Goal: Task Accomplishment & Management: Manage account settings

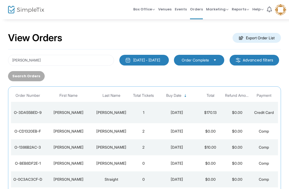
click at [23, 60] on input "[PERSON_NAME]" at bounding box center [61, 60] width 106 height 11
click at [20, 62] on input "[PERSON_NAME]" at bounding box center [61, 60] width 106 height 11
type input "[PERSON_NAME]"
click at [88, 87] on kendo-grid "Order Number First Name Last Name Total Tickets Buy Date Total Refund Amount Pa…" at bounding box center [144, 145] width 273 height 119
click at [45, 78] on button "Search Orders" at bounding box center [26, 76] width 37 height 10
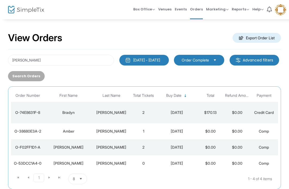
click at [135, 112] on td "2" at bounding box center [143, 112] width 27 height 21
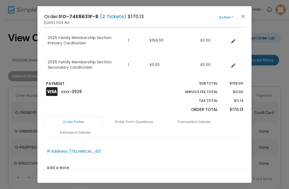
scroll to position [106, 0]
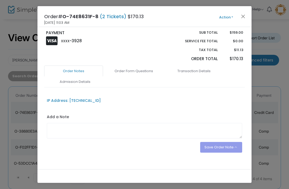
click at [142, 71] on link "Order Form Questions" at bounding box center [133, 71] width 59 height 11
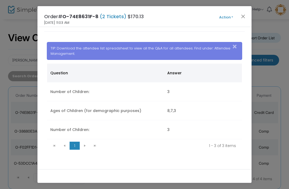
scroll to position [162, 0]
click at [241, 17] on button "Close" at bounding box center [243, 16] width 7 height 7
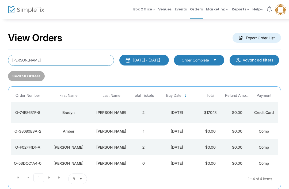
click at [44, 55] on input "[PERSON_NAME]" at bounding box center [61, 60] width 106 height 11
click at [14, 60] on input "[PERSON_NAME]" at bounding box center [61, 60] width 106 height 11
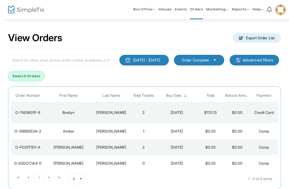
click at [45, 79] on button "Search Orders" at bounding box center [26, 76] width 37 height 10
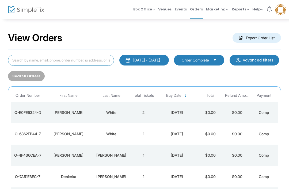
click at [44, 64] on input at bounding box center [61, 60] width 106 height 11
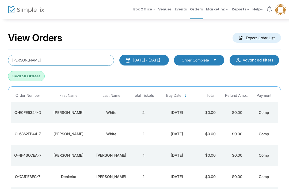
type input "[PERSON_NAME]"
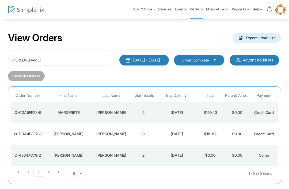
click at [236, 117] on td "$0.00" at bounding box center [237, 112] width 27 height 21
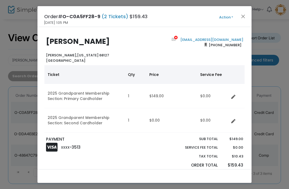
click at [242, 16] on button "Close" at bounding box center [243, 16] width 7 height 7
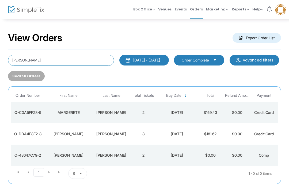
click at [30, 55] on input "[PERSON_NAME]" at bounding box center [61, 60] width 106 height 11
click at [20, 62] on input "[PERSON_NAME]" at bounding box center [61, 60] width 106 height 11
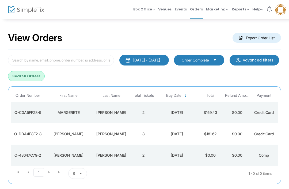
click at [45, 76] on button "Search Orders" at bounding box center [26, 76] width 37 height 10
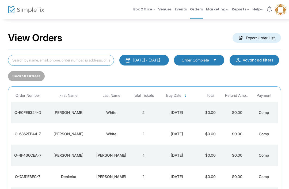
click at [55, 63] on input at bounding box center [61, 60] width 106 height 11
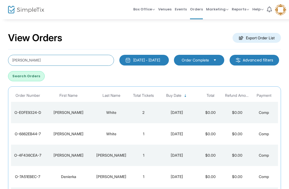
type input "[PERSON_NAME]"
click at [86, 70] on div "[PERSON_NAME] [DATE] - [DATE] Last 30 Days [DATE] [DATE] This week This Month L…" at bounding box center [144, 68] width 278 height 26
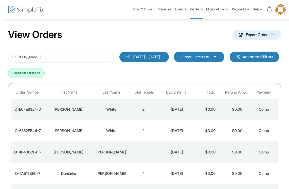
scroll to position [3, 0]
click at [92, 66] on div "[PERSON_NAME] [DATE] - [DATE] Last 30 Days [DATE] [DATE] This week This Month L…" at bounding box center [144, 65] width 278 height 26
click at [45, 69] on button "Search Orders" at bounding box center [26, 73] width 37 height 10
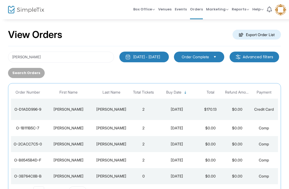
click at [143, 109] on td "2" at bounding box center [143, 109] width 27 height 21
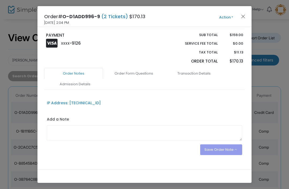
scroll to position [104, 0]
click at [156, 66] on div at bounding box center [156, 51] width 25 height 36
click at [155, 66] on div at bounding box center [156, 51] width 25 height 36
click at [143, 75] on link "Order Form Questions" at bounding box center [133, 73] width 59 height 11
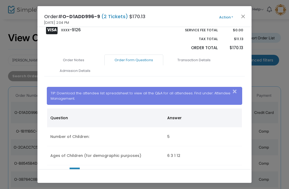
scroll to position [122, 0]
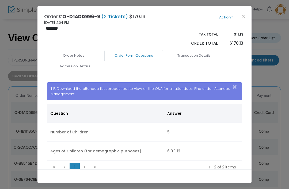
click at [250, 15] on span "Action Mark Admitted Edit Order Edit Attendee Details Add Another Ticket Print …" at bounding box center [236, 17] width 31 height 6
click at [243, 15] on button "Close" at bounding box center [243, 16] width 7 height 7
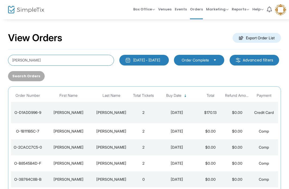
click at [28, 63] on input "[PERSON_NAME]" at bounding box center [61, 60] width 106 height 11
click at [19, 57] on input "[PERSON_NAME]" at bounding box center [61, 60] width 106 height 11
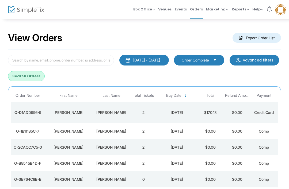
click at [45, 81] on button "Search Orders" at bounding box center [26, 76] width 37 height 10
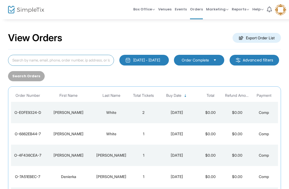
click at [84, 59] on input at bounding box center [61, 60] width 106 height 11
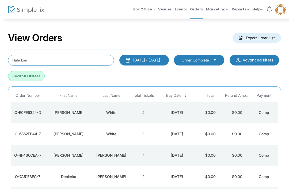
type input "Haferbier"
click at [45, 80] on button "Search Orders" at bounding box center [26, 76] width 37 height 10
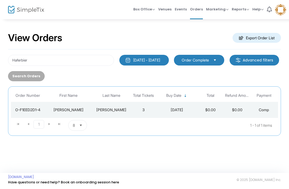
click at [159, 107] on td "[DATE]" at bounding box center [177, 110] width 40 height 16
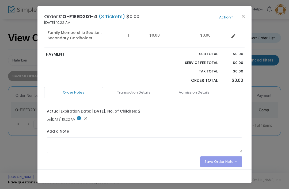
scroll to position [112, 0]
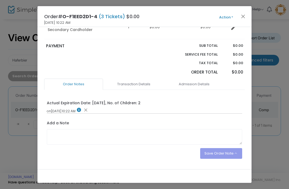
click at [146, 82] on link "Transaction Details" at bounding box center [133, 84] width 59 height 11
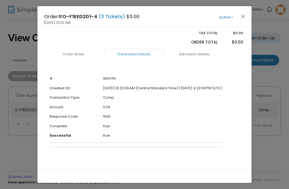
click at [212, 52] on link "Admission Details" at bounding box center [193, 54] width 59 height 11
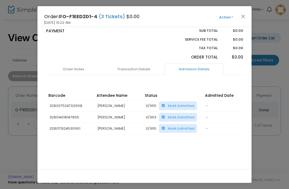
scroll to position [120, 0]
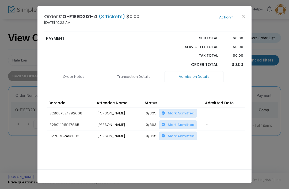
click at [142, 71] on link "Transaction Details" at bounding box center [133, 76] width 59 height 11
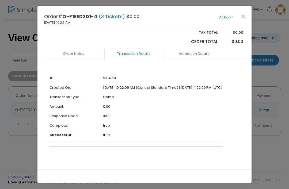
scroll to position [142, 0]
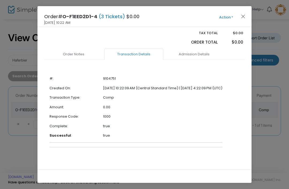
click at [203, 57] on link "Admission Details" at bounding box center [193, 54] width 59 height 11
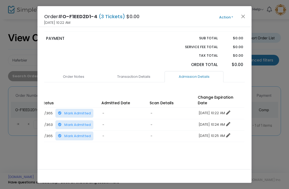
scroll to position [0, 103]
click at [244, 13] on button "Close" at bounding box center [243, 16] width 7 height 7
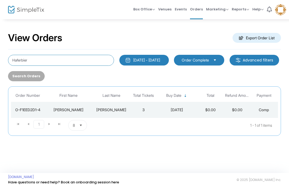
click at [41, 61] on input "Haferbier" at bounding box center [61, 60] width 106 height 11
click at [23, 58] on input "Haferbier" at bounding box center [61, 60] width 106 height 11
click at [22, 56] on input "Haferbier" at bounding box center [61, 60] width 106 height 11
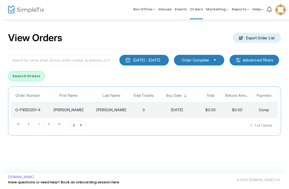
click at [45, 81] on button "Search Orders" at bounding box center [26, 76] width 37 height 10
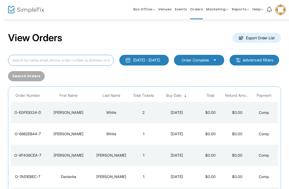
click at [101, 61] on input at bounding box center [61, 60] width 106 height 11
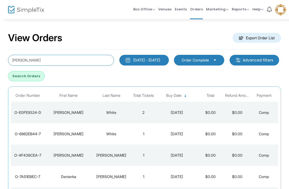
type input "[PERSON_NAME]"
click at [45, 71] on button "Search Orders" at bounding box center [26, 76] width 37 height 10
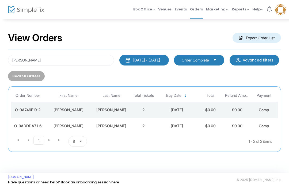
click at [123, 113] on div "[PERSON_NAME]" at bounding box center [111, 109] width 35 height 5
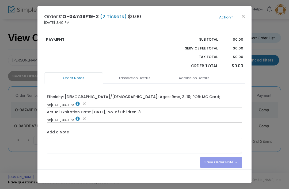
scroll to position [95, 0]
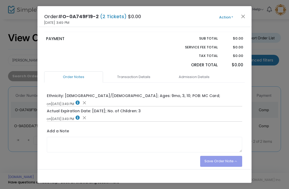
click at [149, 76] on link "Transaction Details" at bounding box center [133, 76] width 59 height 11
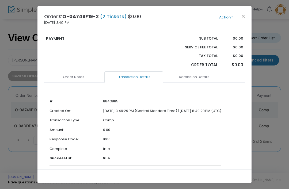
click at [205, 74] on link "Admission Details" at bounding box center [193, 76] width 59 height 11
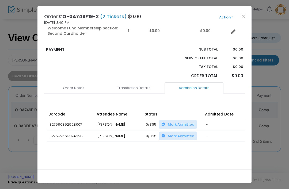
click at [151, 87] on link "Transaction Details" at bounding box center [133, 87] width 59 height 11
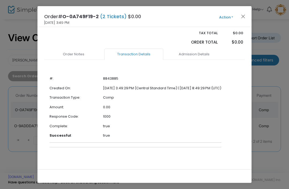
click at [80, 53] on link "Order Notes" at bounding box center [73, 54] width 59 height 11
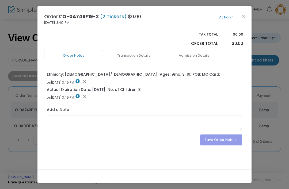
scroll to position [115, 0]
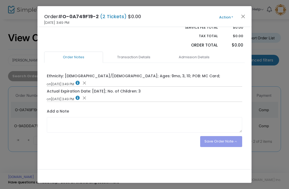
click at [246, 13] on button "Close" at bounding box center [243, 16] width 7 height 7
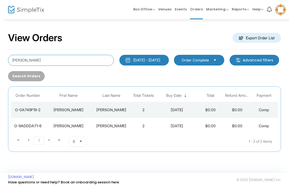
click at [25, 63] on input "[PERSON_NAME]" at bounding box center [61, 60] width 106 height 11
click at [24, 63] on input "[PERSON_NAME]" at bounding box center [61, 60] width 106 height 11
click at [20, 59] on input "[PERSON_NAME]" at bounding box center [61, 60] width 106 height 11
click at [18, 65] on input "[PERSON_NAME]" at bounding box center [61, 60] width 106 height 11
click at [19, 66] on div "[PERSON_NAME] [DATE] - [DATE] Last 30 Days [DATE] [DATE] This week This Month L…" at bounding box center [144, 68] width 278 height 26
